Goal: Transaction & Acquisition: Purchase product/service

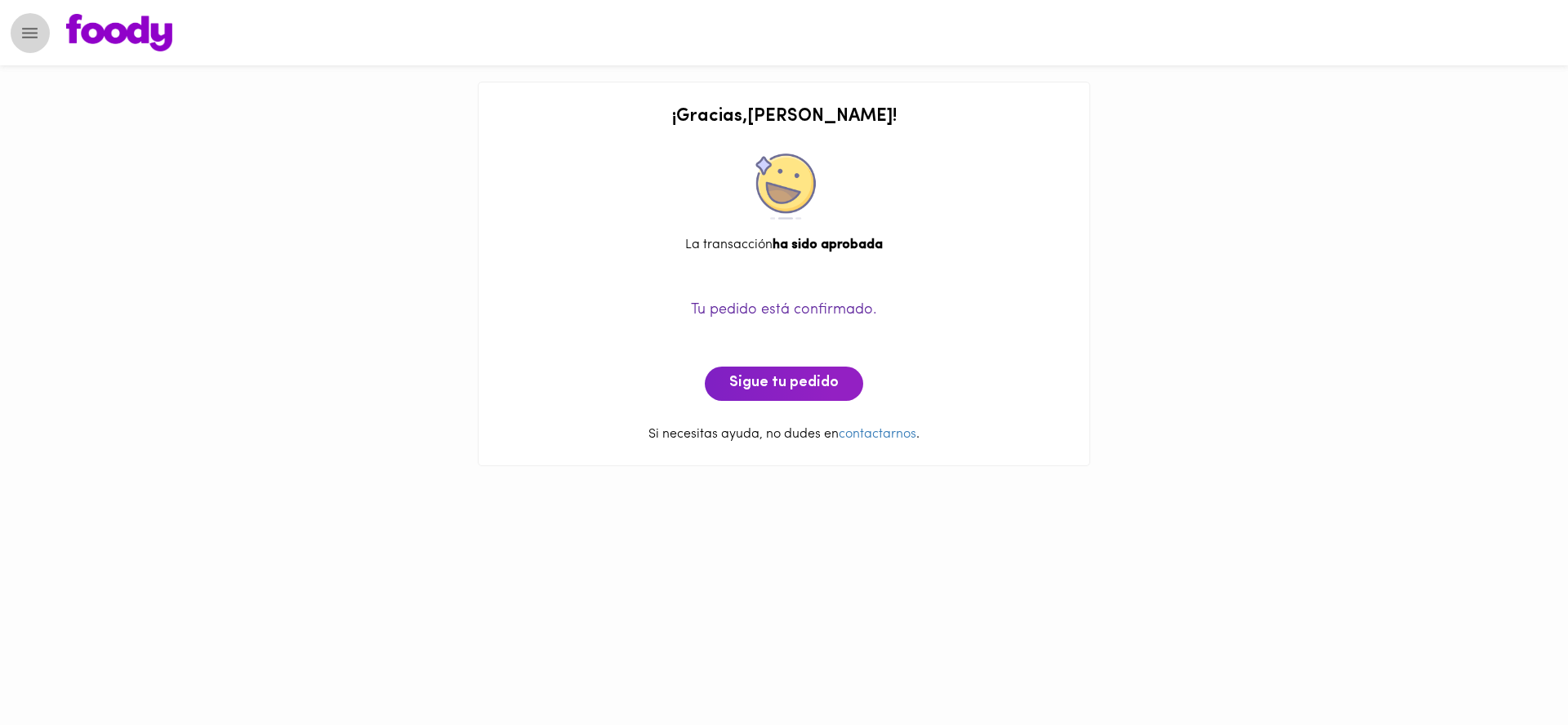
click at [38, 40] on icon "Menu" at bounding box center [29, 33] width 20 height 20
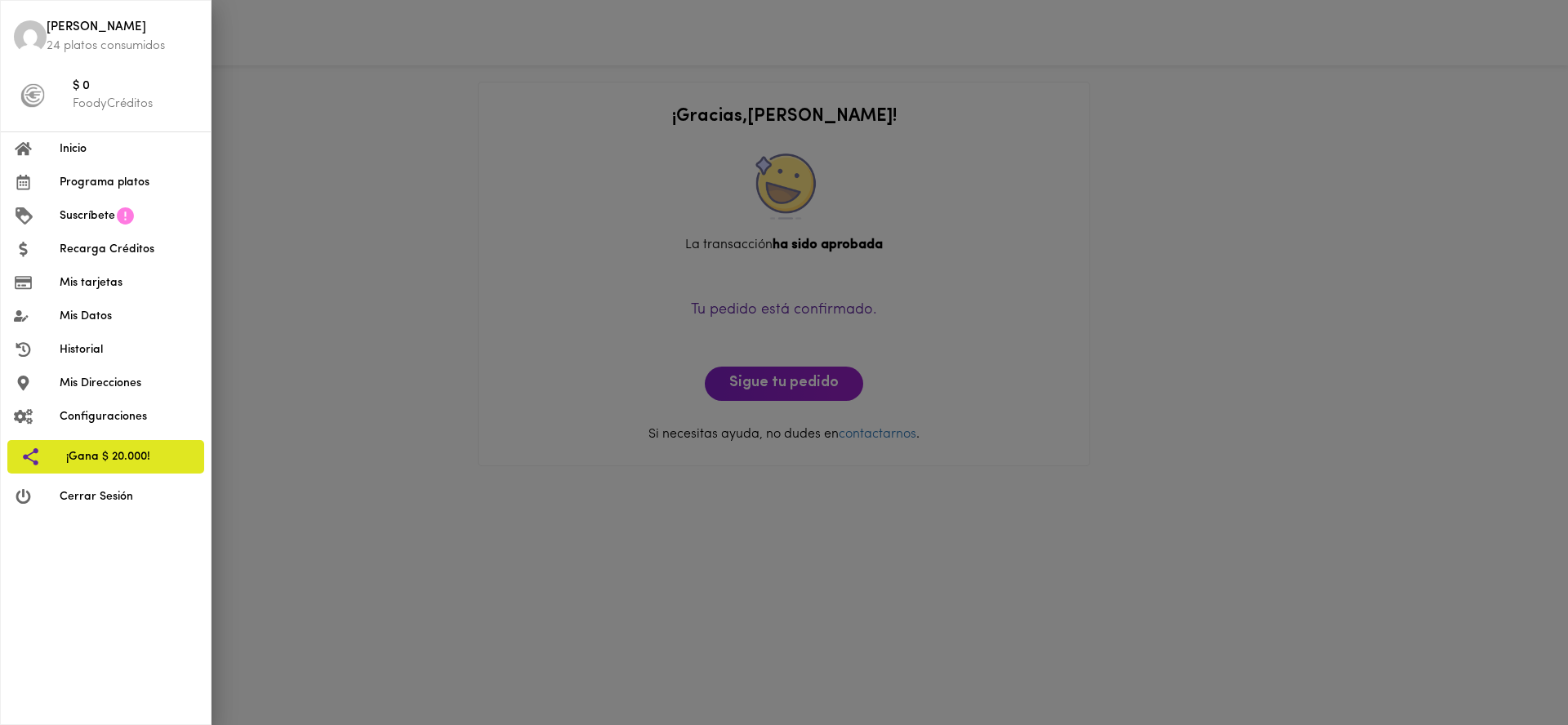
click at [91, 153] on span "Inicio" at bounding box center [128, 149] width 138 height 17
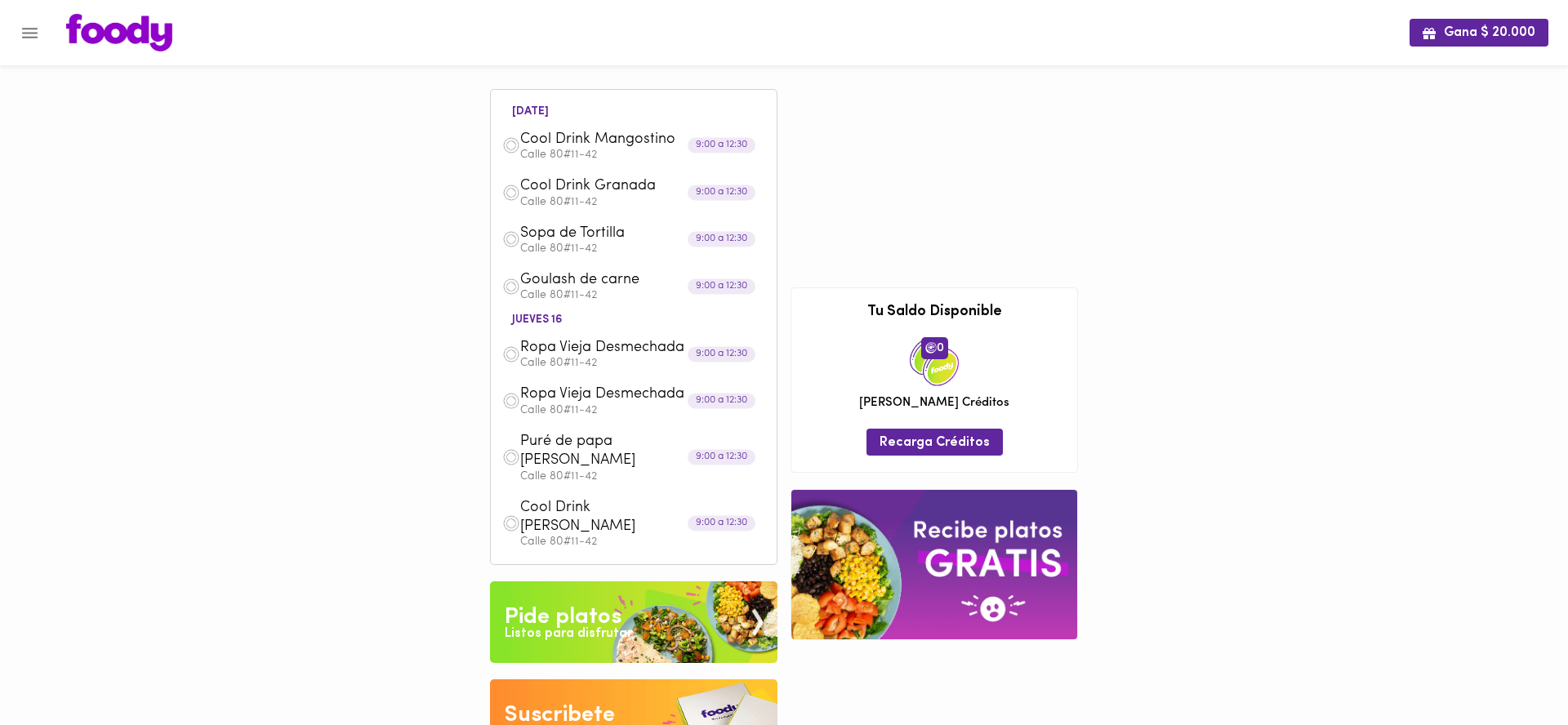
click at [588, 616] on img at bounding box center [633, 622] width 287 height 82
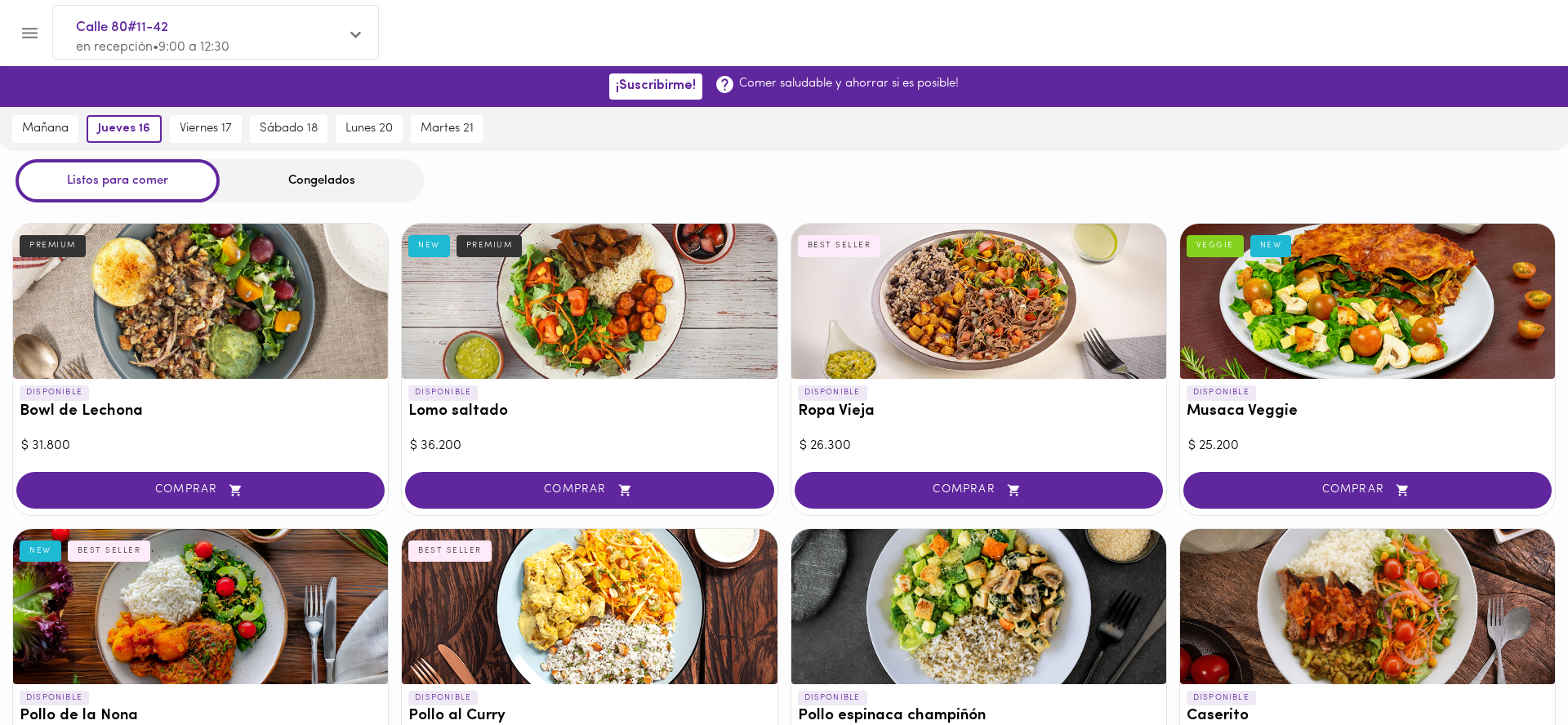
click at [343, 176] on div "Congelados" at bounding box center [322, 181] width 204 height 43
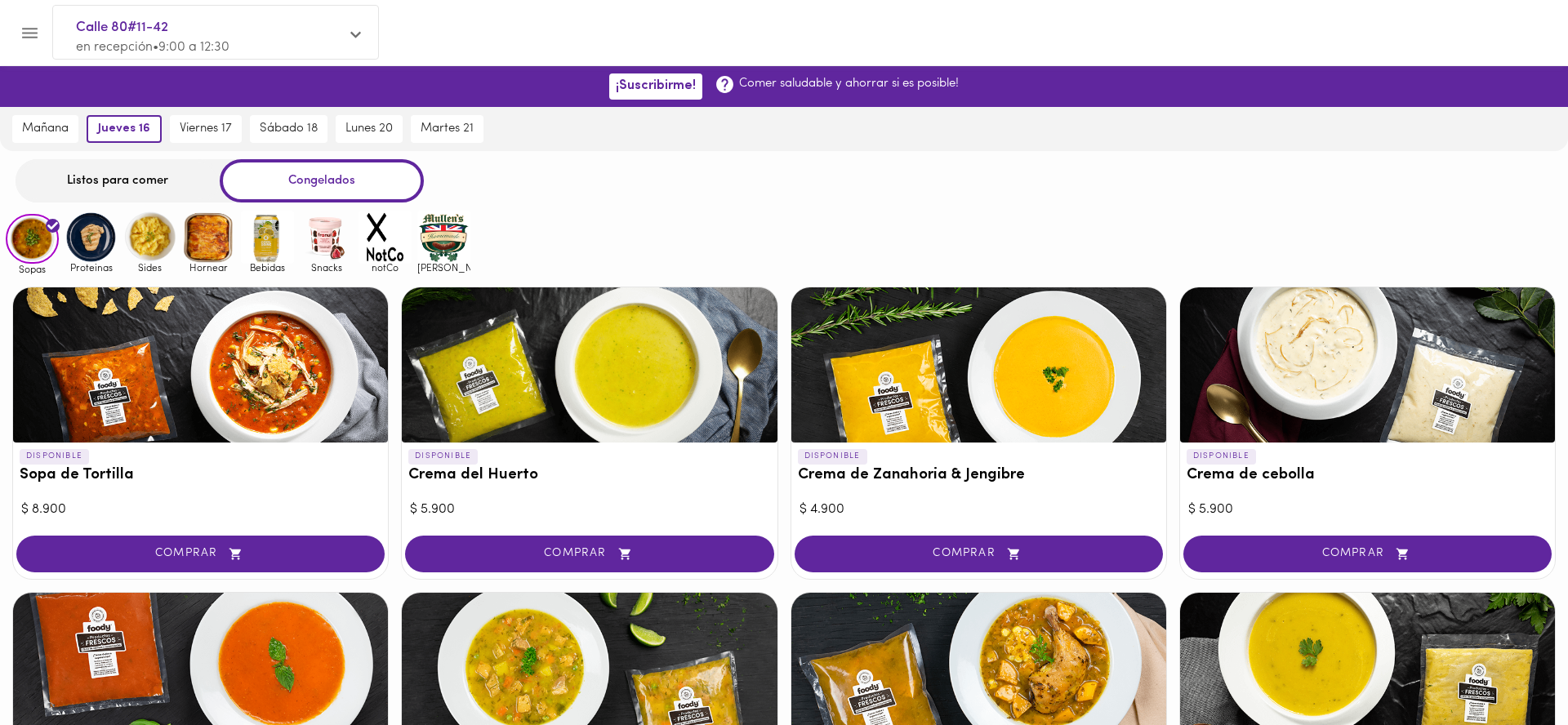
click at [462, 237] on img at bounding box center [444, 237] width 53 height 53
